Goal: Task Accomplishment & Management: Manage account settings

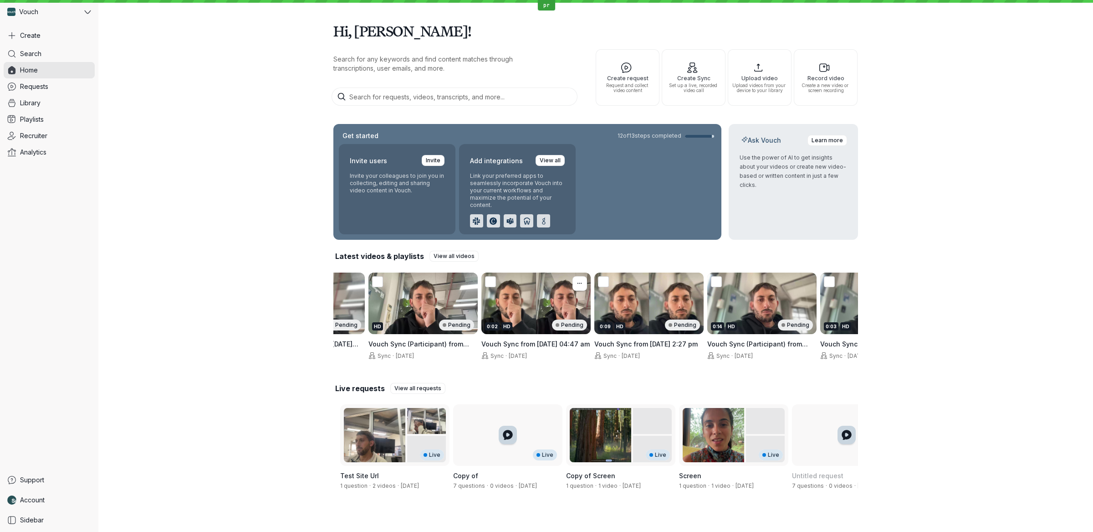
scroll to position [0, 946]
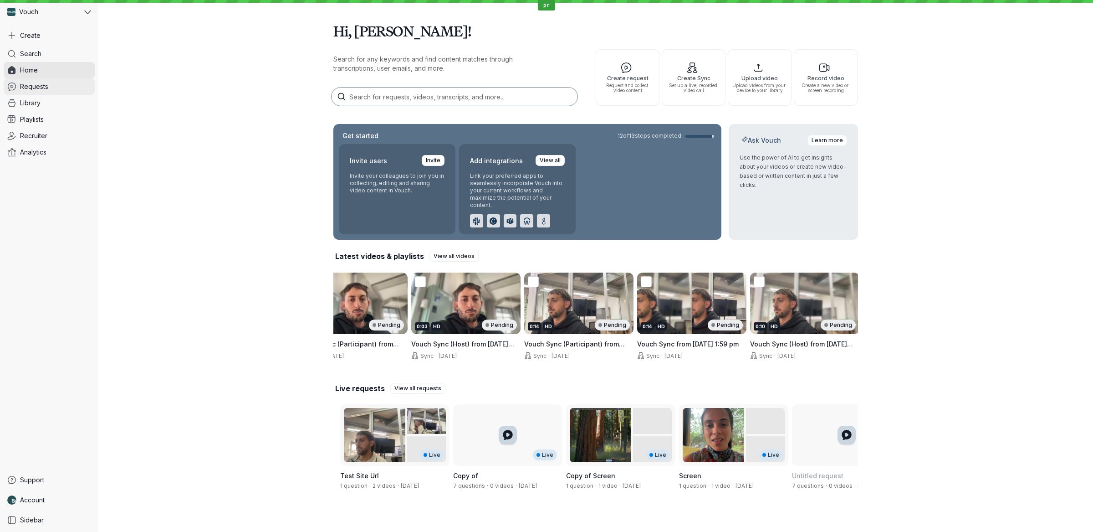
click at [51, 81] on link "Requests" at bounding box center [49, 86] width 91 height 16
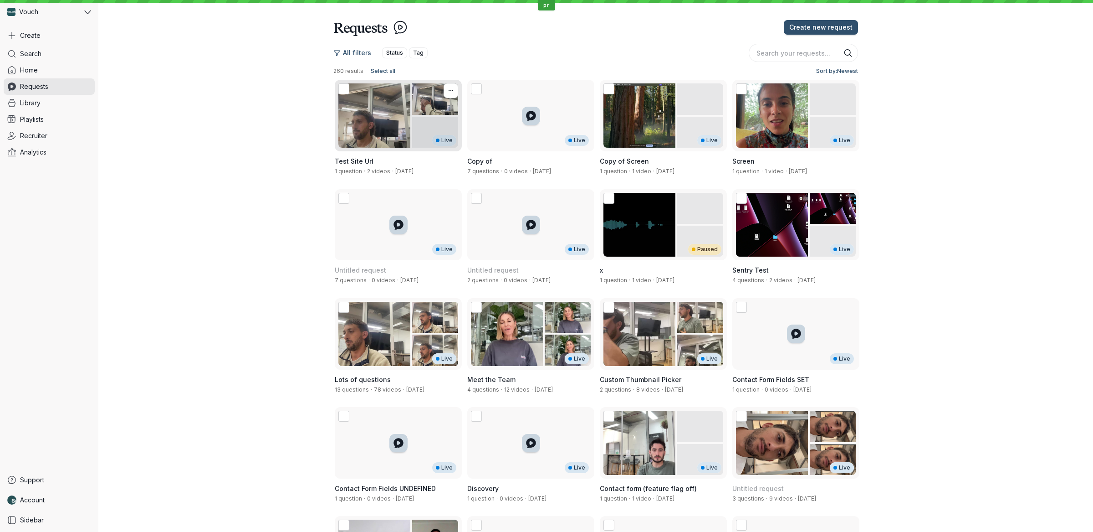
click at [399, 146] on div "Live" at bounding box center [398, 116] width 127 height 72
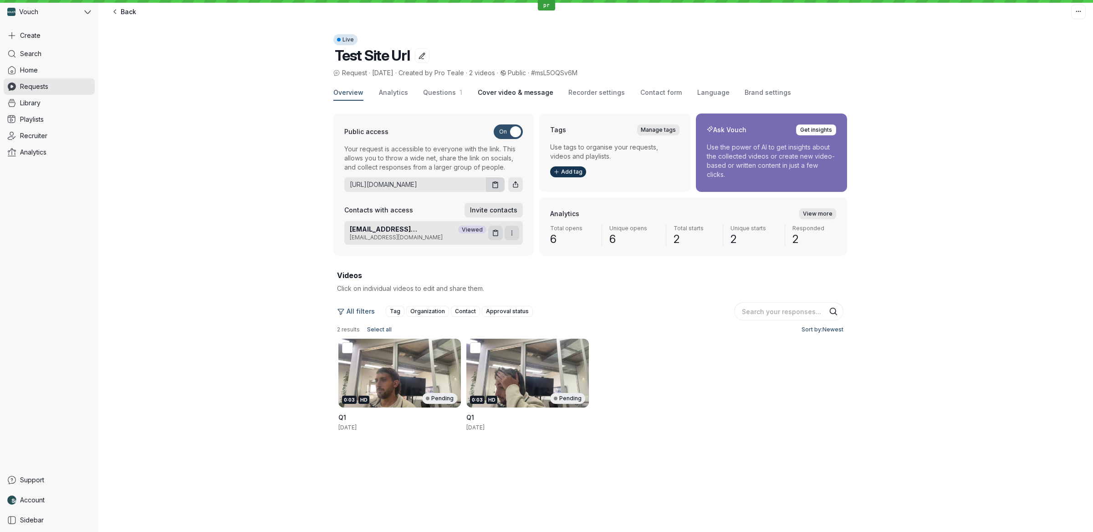
click at [518, 93] on span "Cover video & message" at bounding box center [516, 92] width 76 height 9
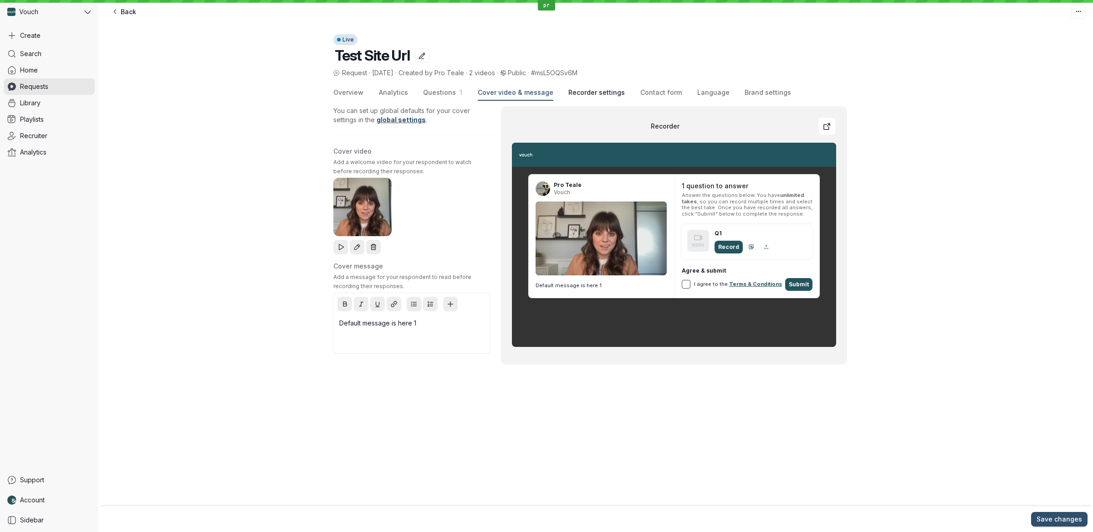
click at [582, 95] on span "Recorder settings" at bounding box center [596, 92] width 56 height 9
